Goal: Task Accomplishment & Management: Use online tool/utility

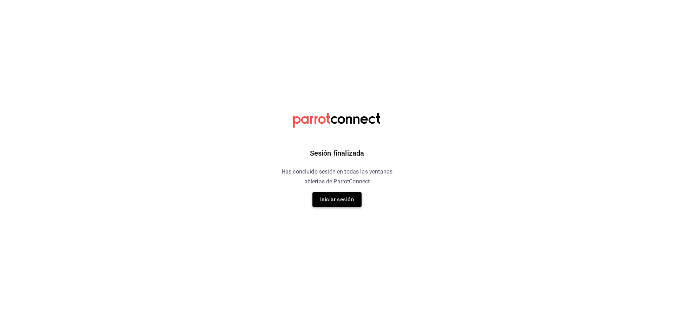
click at [335, 204] on button "Iniciar sesión" at bounding box center [337, 199] width 49 height 15
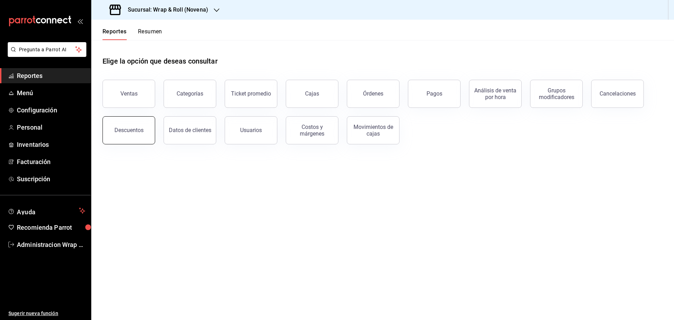
click at [133, 136] on button "Descuentos" at bounding box center [129, 130] width 53 height 28
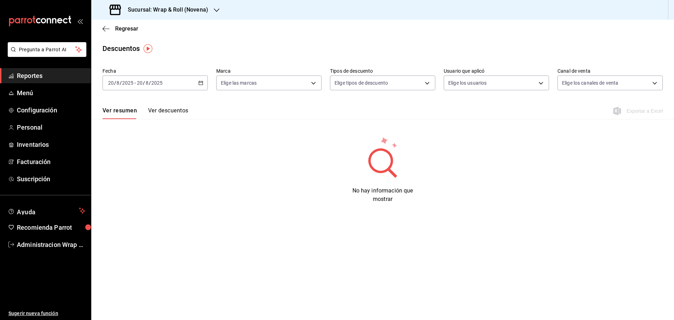
click at [218, 10] on icon "button" at bounding box center [217, 10] width 6 height 6
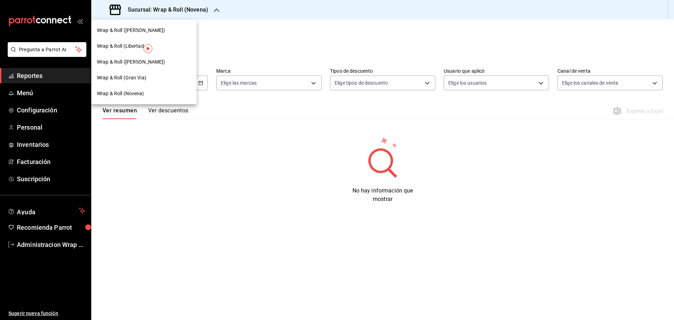
click at [136, 60] on span "Wrap & Roll ([PERSON_NAME])" at bounding box center [131, 61] width 68 height 7
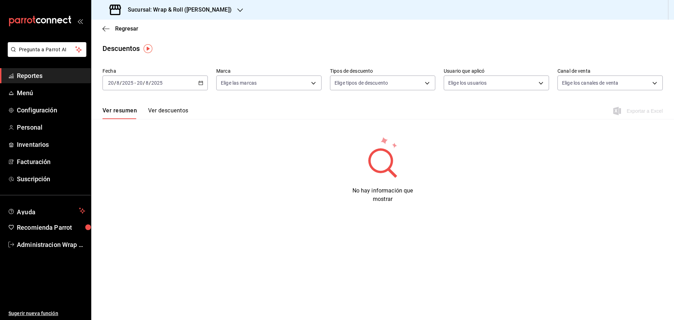
click at [206, 80] on div "[DATE] [DATE] - [DATE] [DATE]" at bounding box center [155, 83] width 105 height 15
click at [109, 118] on span "Ayer" at bounding box center [136, 119] width 54 height 7
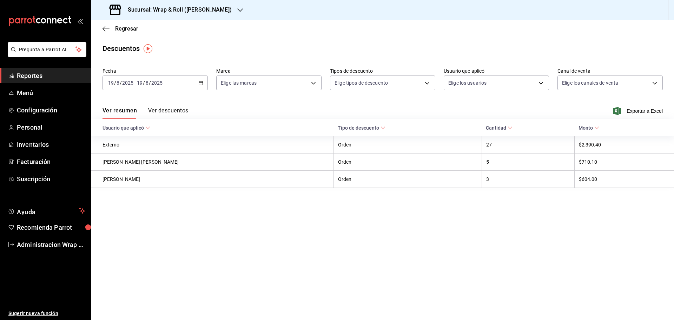
click at [170, 111] on button "Ver descuentos" at bounding box center [168, 113] width 40 height 12
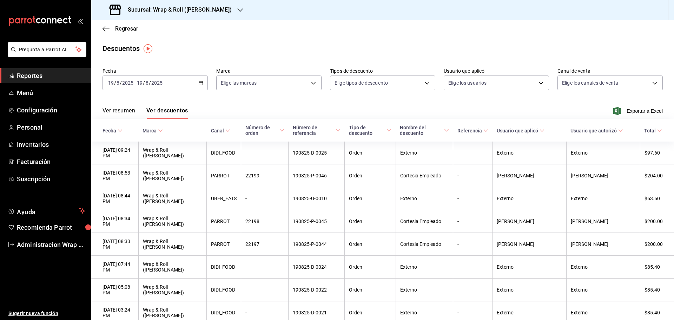
click at [426, 135] on span "Nombre del descuento" at bounding box center [424, 130] width 49 height 11
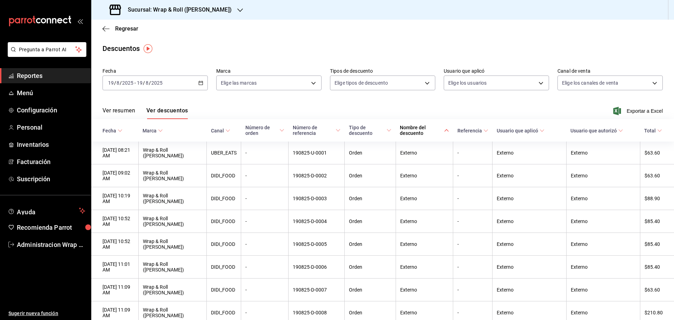
click at [237, 8] on icon "button" at bounding box center [240, 10] width 6 height 6
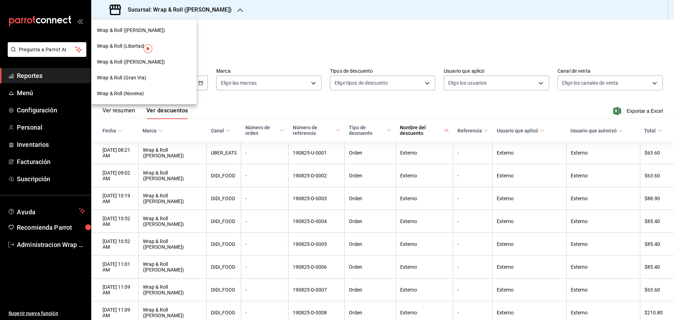
click at [48, 74] on div at bounding box center [337, 160] width 674 height 320
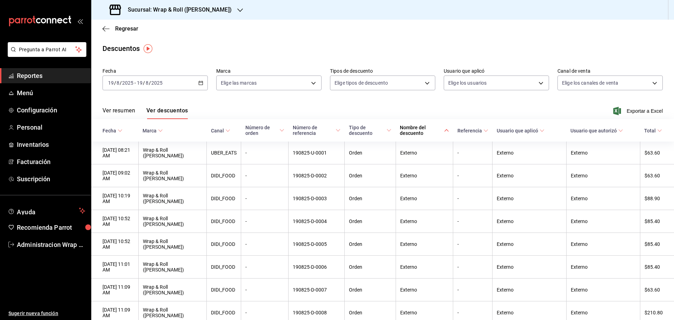
click at [24, 79] on span "Reportes" at bounding box center [51, 75] width 68 height 9
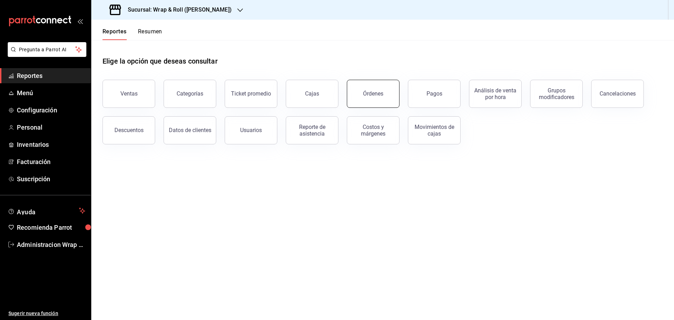
click at [383, 93] on button "Órdenes" at bounding box center [373, 94] width 53 height 28
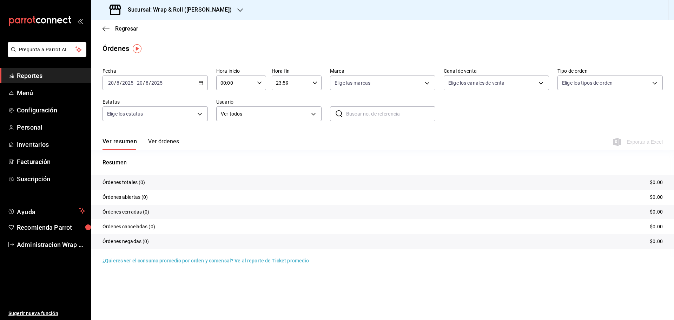
click at [200, 82] on icon "button" at bounding box center [200, 82] width 5 height 5
click at [131, 122] on span "Ayer" at bounding box center [136, 119] width 54 height 7
click at [237, 11] on icon "button" at bounding box center [240, 10] width 6 height 4
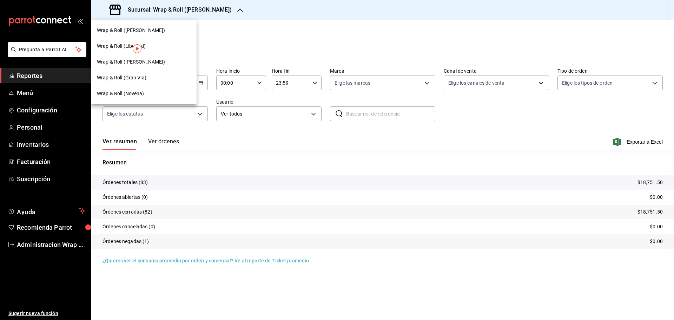
click at [143, 98] on div "Wrap & Roll (Novena)" at bounding box center [143, 94] width 105 height 16
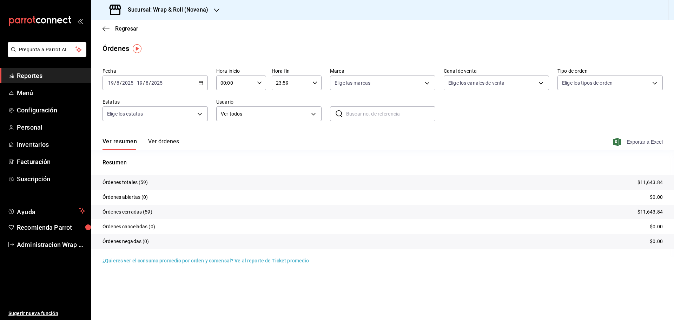
click at [652, 144] on span "Exportar a Excel" at bounding box center [639, 142] width 48 height 8
click at [215, 10] on icon "button" at bounding box center [217, 10] width 6 height 4
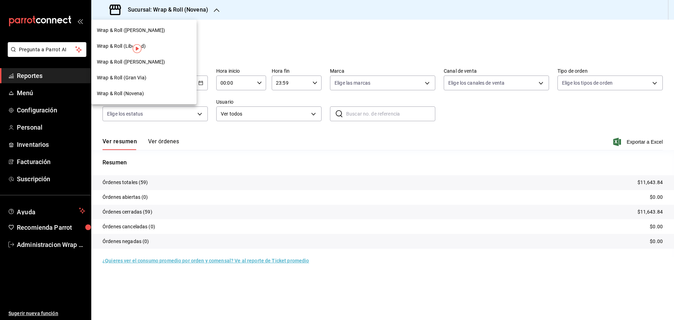
click at [155, 63] on span "Wrap & Roll ([PERSON_NAME])" at bounding box center [131, 61] width 68 height 7
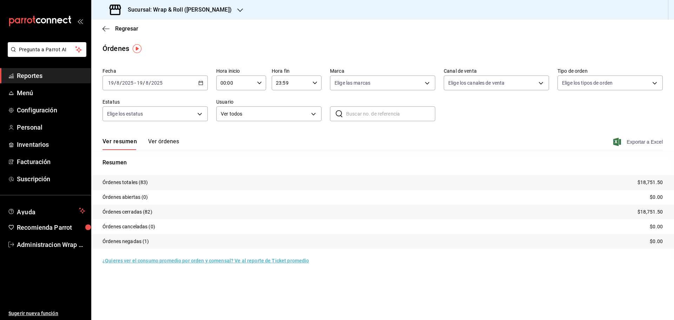
click at [638, 143] on span "Exportar a Excel" at bounding box center [639, 142] width 48 height 8
click at [237, 10] on icon "button" at bounding box center [240, 10] width 6 height 6
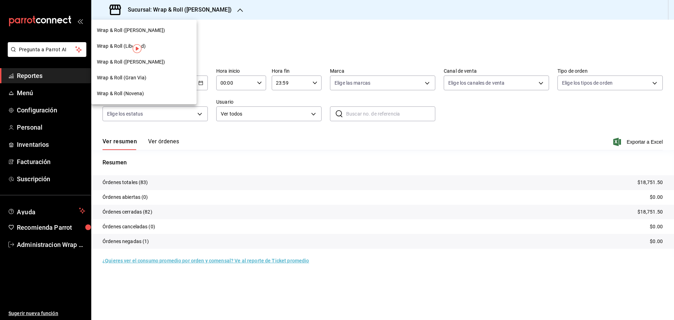
click at [120, 79] on span "Wrap & Roll (Gran Via)" at bounding box center [122, 77] width 50 height 7
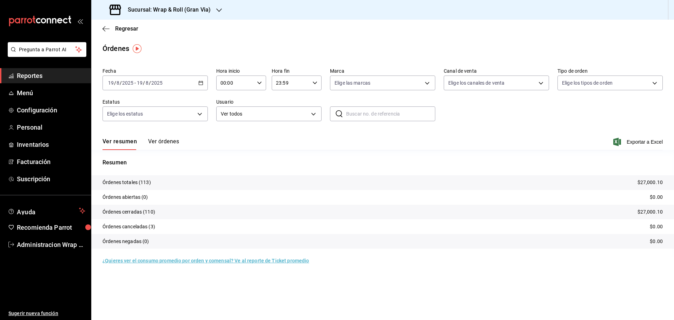
click at [643, 142] on span "Exportar a Excel" at bounding box center [639, 142] width 48 height 8
click at [217, 9] on icon "button" at bounding box center [219, 10] width 6 height 6
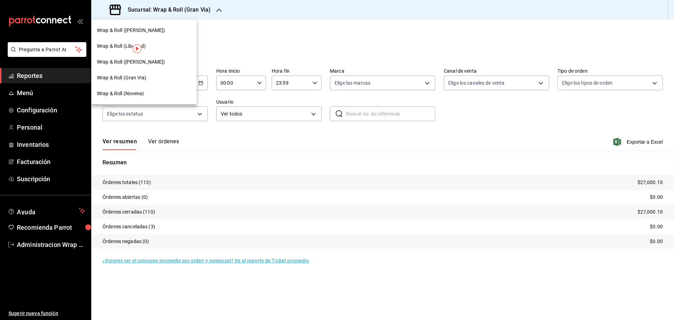
click at [153, 29] on span "Wrap & Roll ([PERSON_NAME])" at bounding box center [131, 30] width 68 height 7
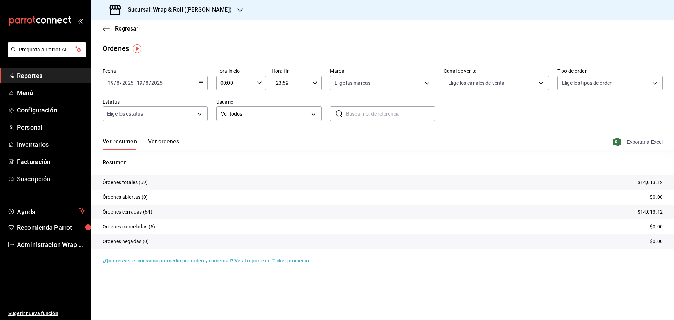
click at [654, 142] on span "Exportar a Excel" at bounding box center [639, 142] width 48 height 8
click at [38, 74] on span "Reportes" at bounding box center [51, 75] width 68 height 9
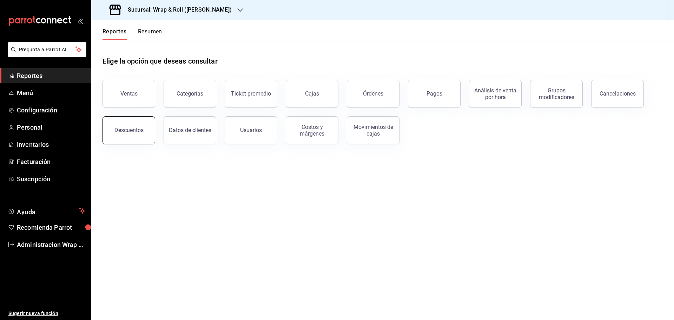
click at [131, 122] on button "Descuentos" at bounding box center [129, 130] width 53 height 28
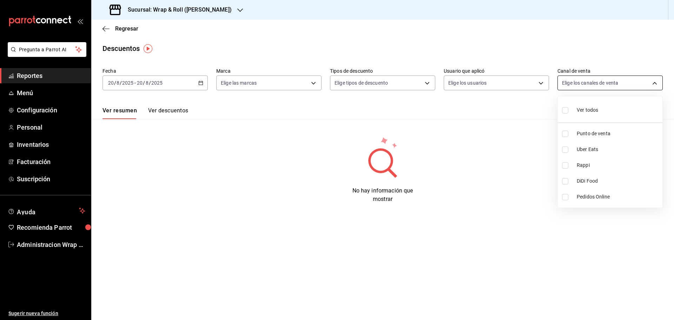
click at [577, 83] on body "Pregunta a Parrot AI Reportes Menú Configuración Personal Inventarios Facturaci…" at bounding box center [337, 160] width 674 height 320
click at [577, 83] on div at bounding box center [337, 160] width 674 height 320
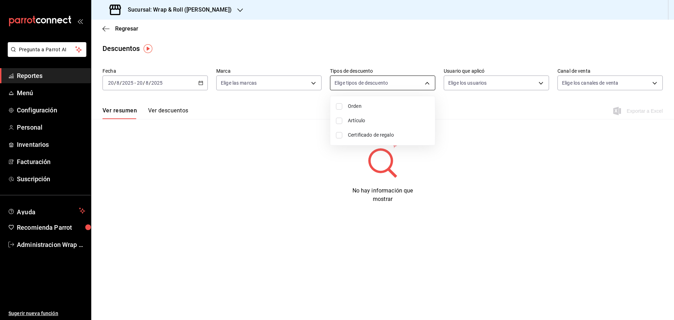
click at [404, 85] on body "Pregunta a Parrot AI Reportes Menú Configuración Personal Inventarios Facturaci…" at bounding box center [337, 160] width 674 height 320
click at [404, 85] on div at bounding box center [337, 160] width 674 height 320
click at [278, 76] on body "Pregunta a Parrot AI Reportes Menú Configuración Personal Inventarios Facturaci…" at bounding box center [337, 160] width 674 height 320
click at [278, 76] on div at bounding box center [337, 160] width 674 height 320
